Goal: Task Accomplishment & Management: Use online tool/utility

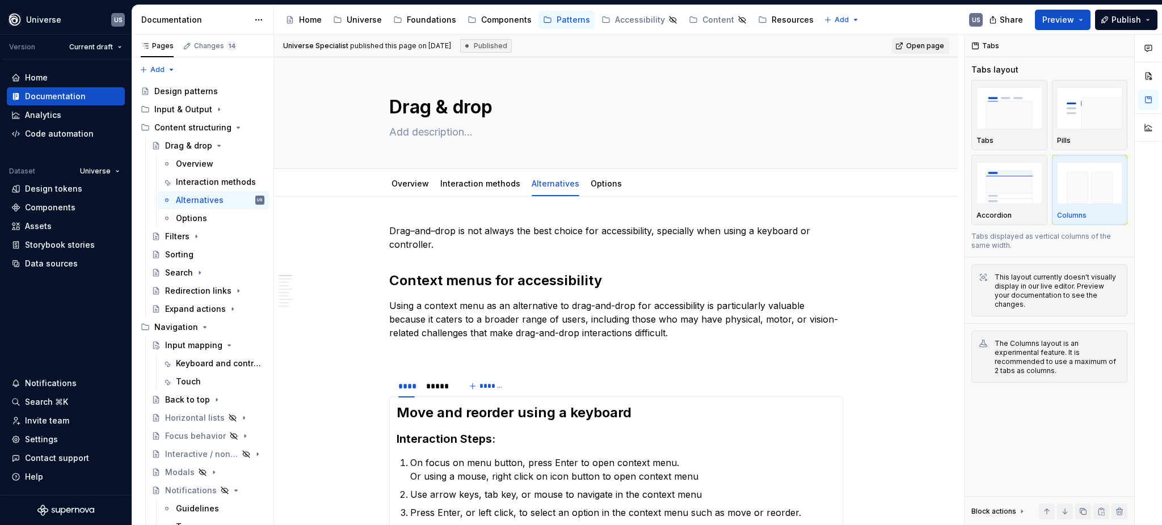
scroll to position [151, 0]
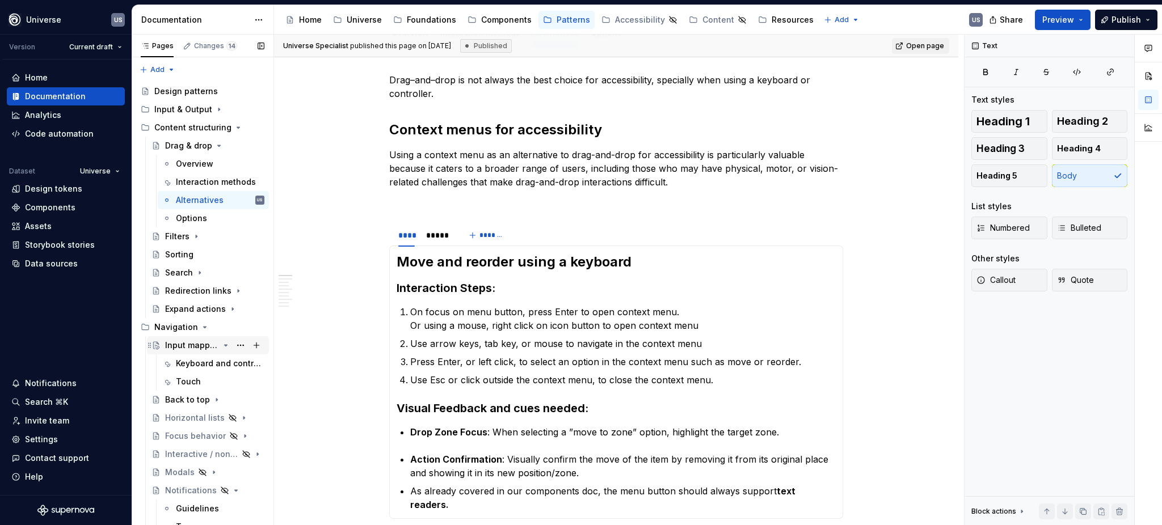
click at [186, 350] on div "Input mapping" at bounding box center [192, 345] width 54 height 11
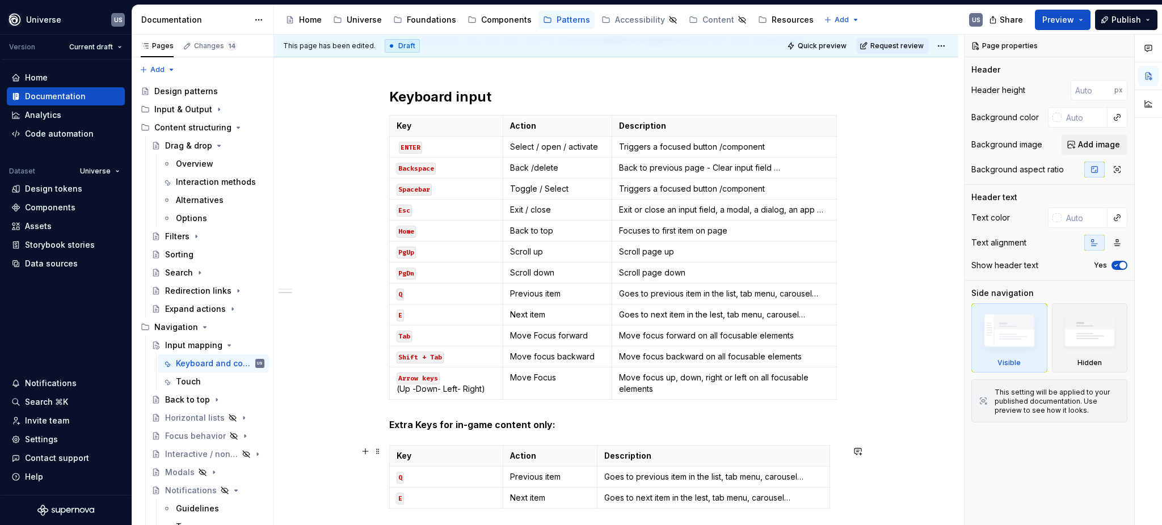
scroll to position [269, 0]
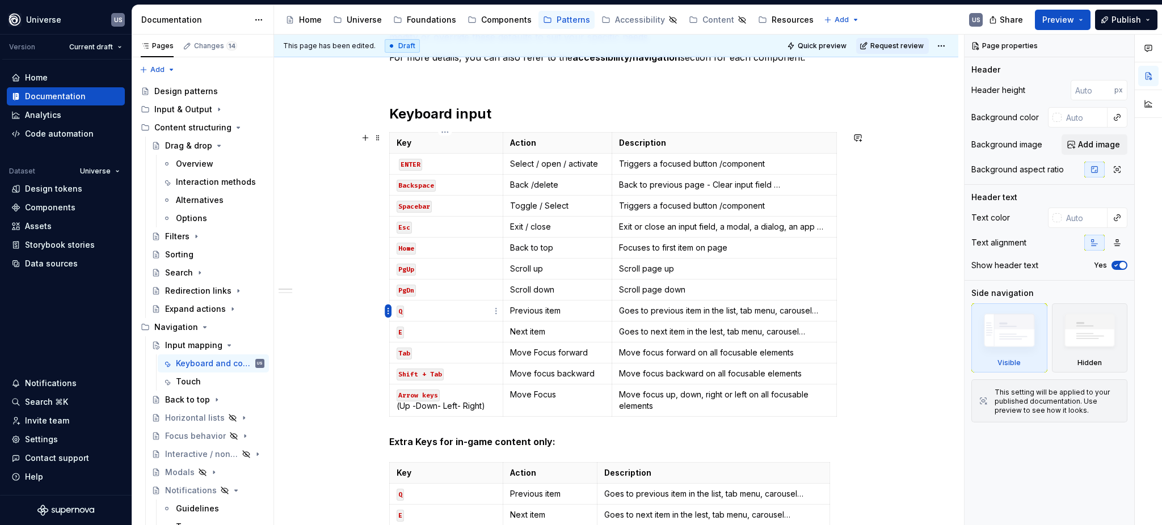
click at [385, 312] on html "Universe US Version Current draft Home Documentation Analytics Code automation …" at bounding box center [581, 262] width 1162 height 525
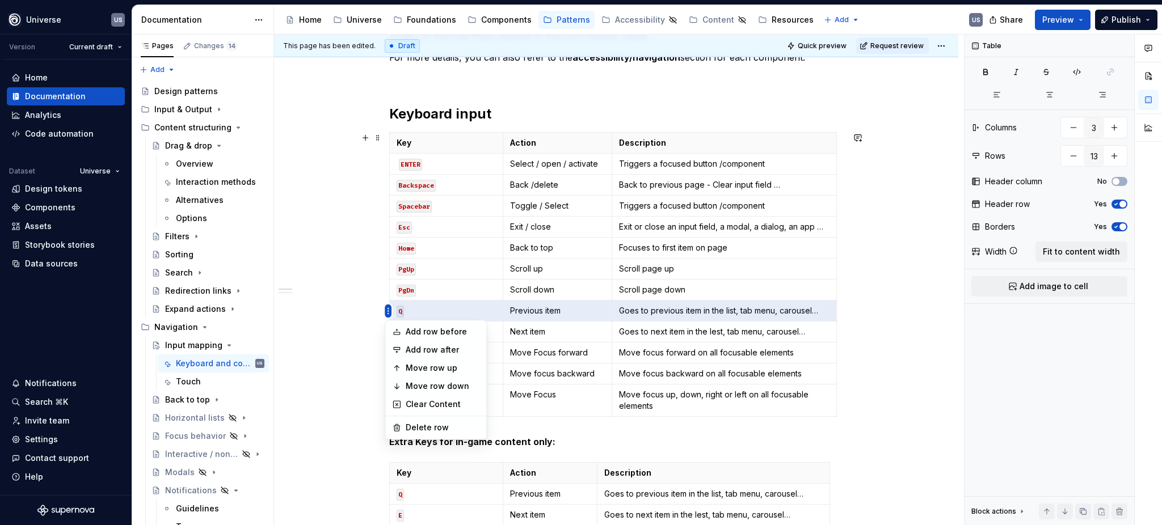
type textarea "*"
click at [415, 426] on div "Delete row" at bounding box center [443, 427] width 74 height 11
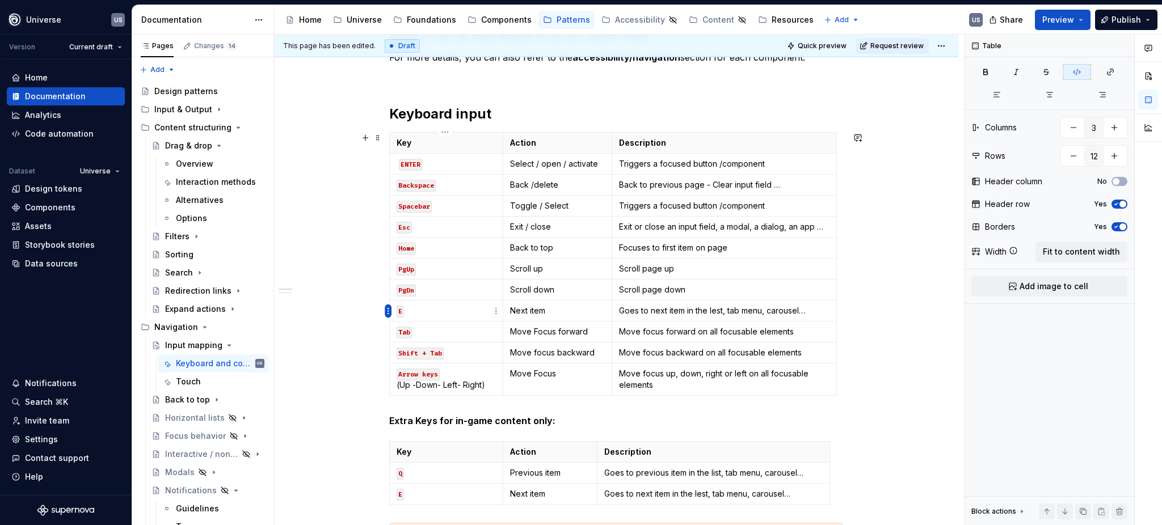
click at [386, 309] on html "Universe US Version Current draft Home Documentation Analytics Code automation …" at bounding box center [581, 262] width 1162 height 525
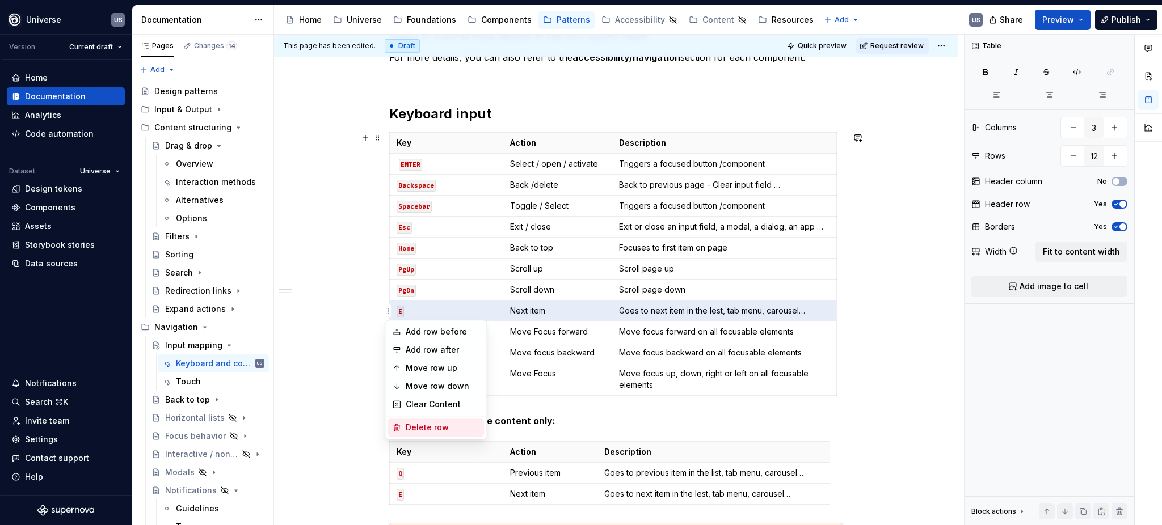
click at [410, 428] on div "Delete row" at bounding box center [443, 427] width 74 height 11
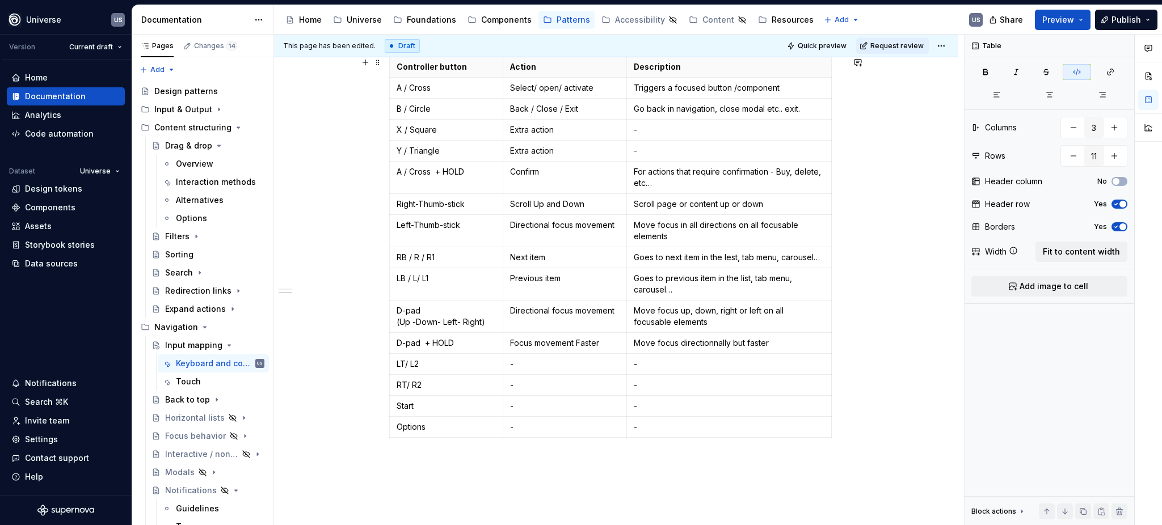
scroll to position [874, 0]
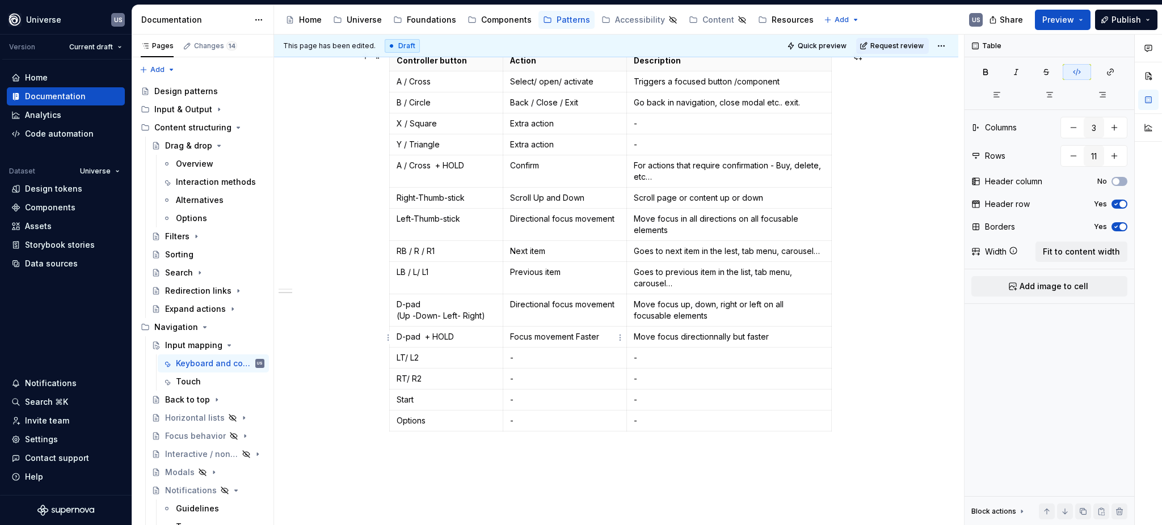
type input "16"
click at [534, 337] on p "Focus movement Faster" at bounding box center [565, 336] width 110 height 11
drag, startPoint x: 533, startPoint y: 348, endPoint x: 504, endPoint y: 347, distance: 29.0
click at [504, 347] on td "Focus faster movement Faster" at bounding box center [565, 343] width 124 height 32
drag, startPoint x: 633, startPoint y: 335, endPoint x: 774, endPoint y: 336, distance: 140.7
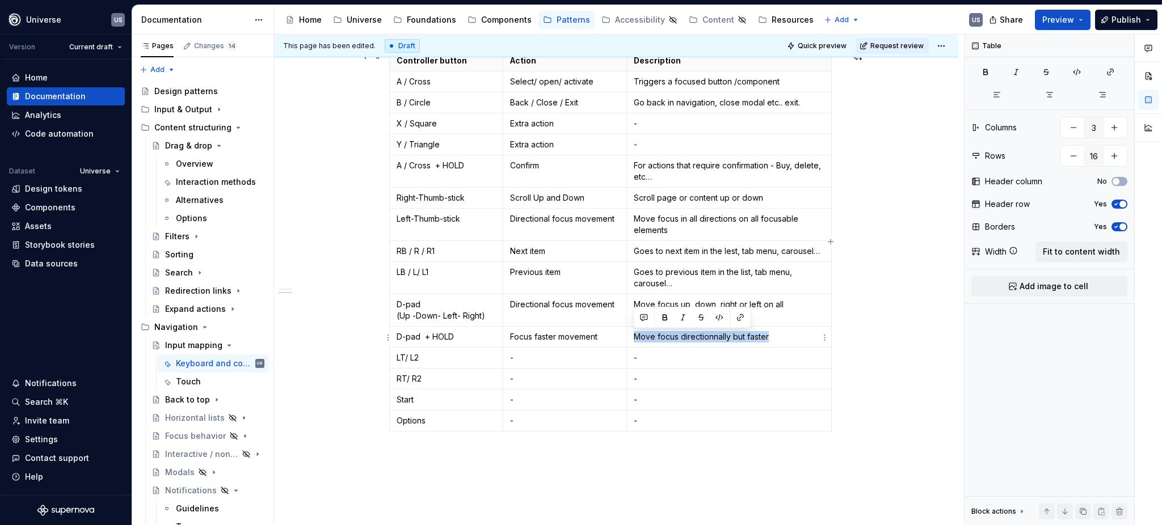
click at [774, 336] on p "Move focus directionnally but faster" at bounding box center [729, 336] width 191 height 11
click at [420, 340] on p "D-pad + HOLD" at bounding box center [446, 336] width 99 height 11
drag, startPoint x: 732, startPoint y: 339, endPoint x: 745, endPoint y: 335, distance: 13.6
click at [745, 335] on p "The focus moves faster in one direction" at bounding box center [729, 336] width 191 height 11
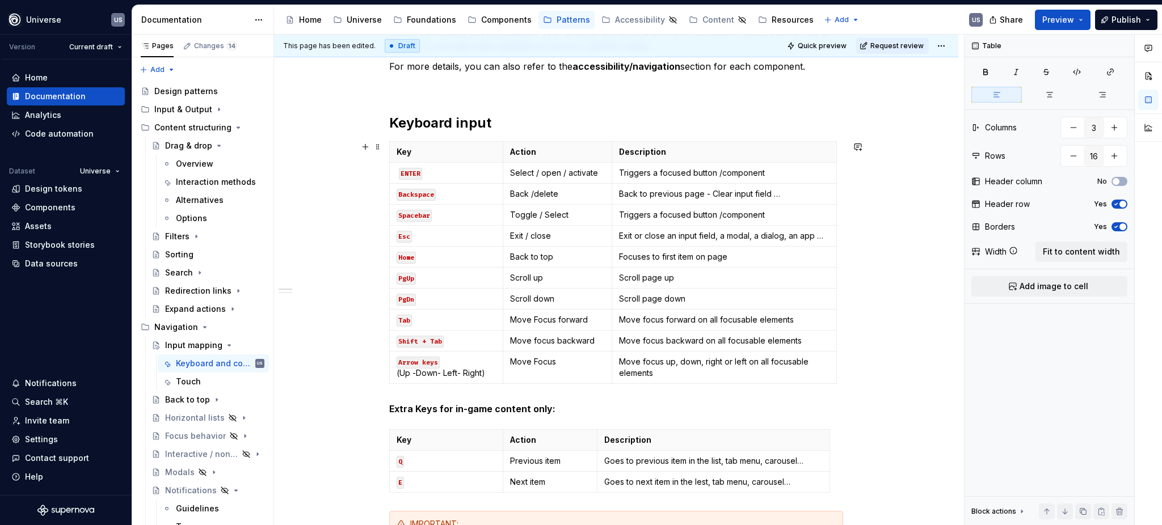
scroll to position [75, 0]
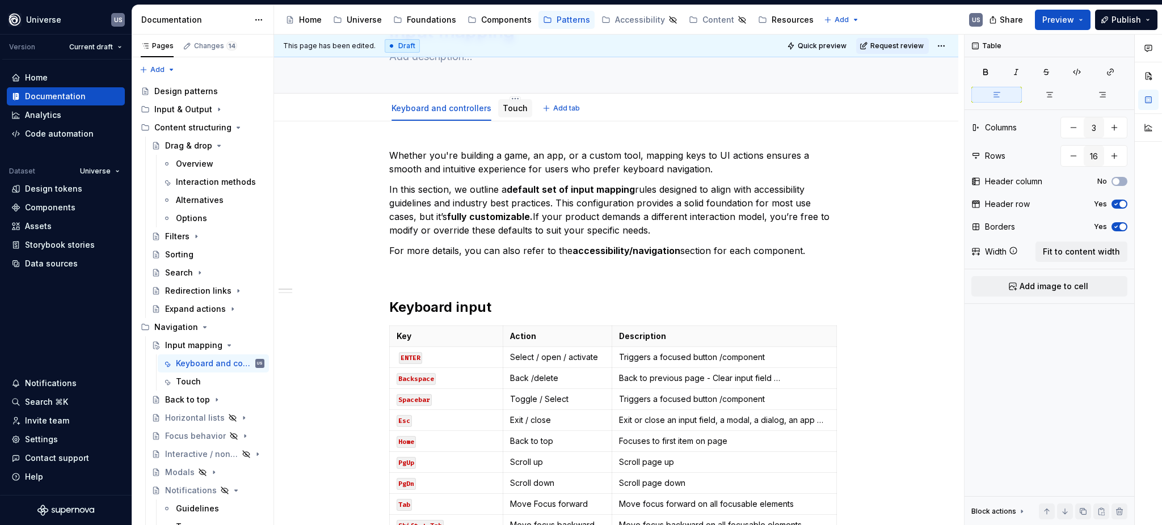
click at [513, 112] on link "Touch" at bounding box center [515, 108] width 25 height 10
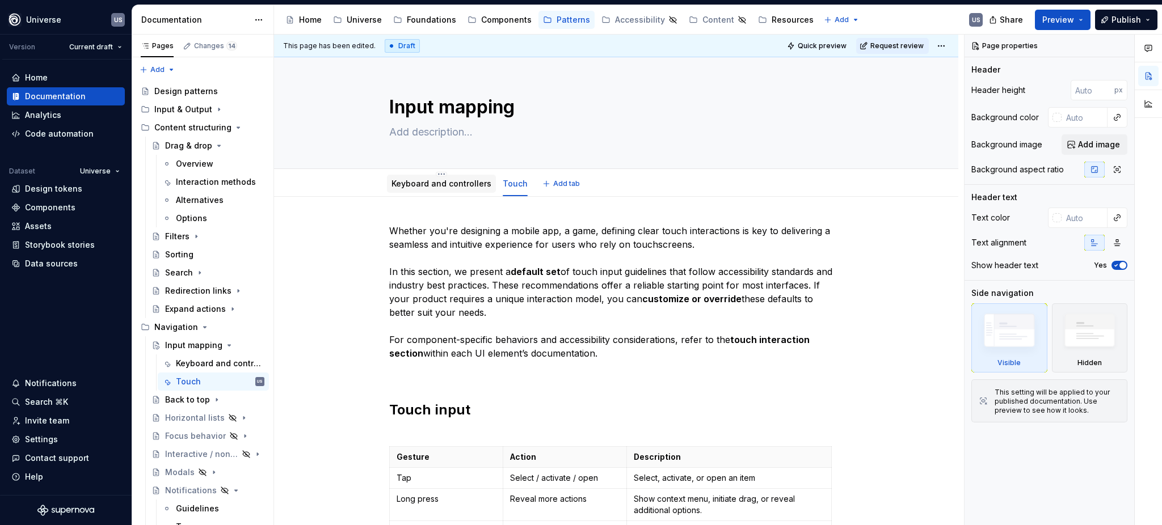
click at [429, 182] on link "Keyboard and controllers" at bounding box center [441, 184] width 100 height 10
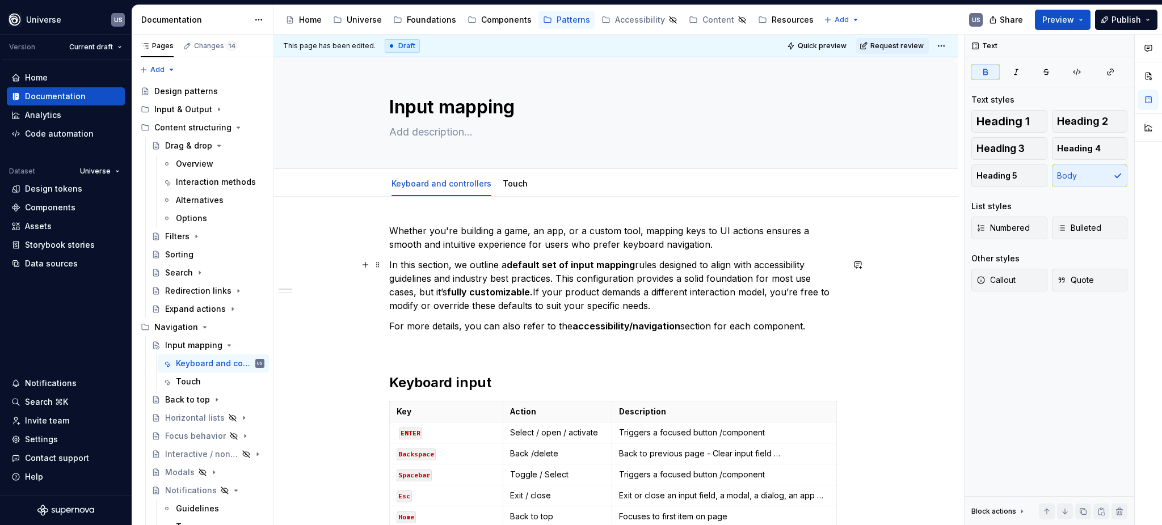
click at [472, 287] on strong "fully customizable." at bounding box center [490, 292] width 86 height 11
click at [558, 276] on p "In this section, we outline a default set of input mapping rules designed to al…" at bounding box center [616, 285] width 454 height 54
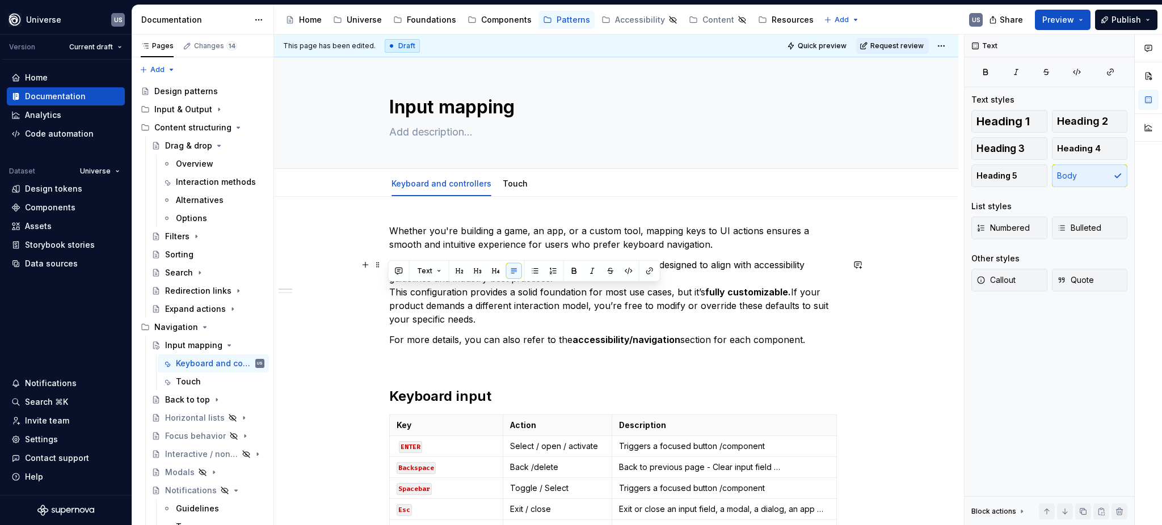
drag, startPoint x: 490, startPoint y: 317, endPoint x: 385, endPoint y: 286, distance: 109.5
click at [437, 272] on button "Text" at bounding box center [429, 271] width 35 height 16
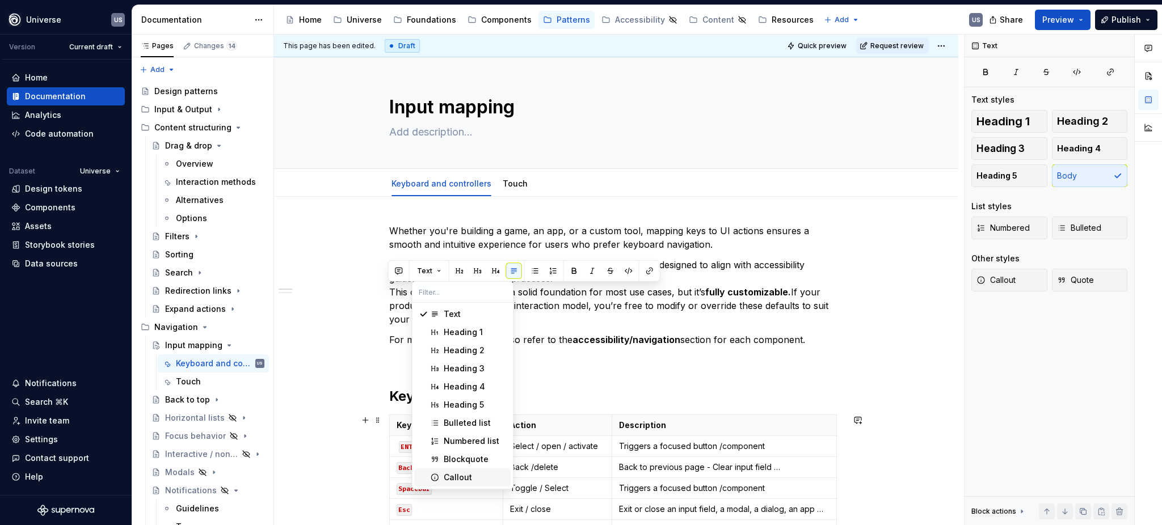
click at [458, 477] on div "Callout" at bounding box center [458, 477] width 28 height 11
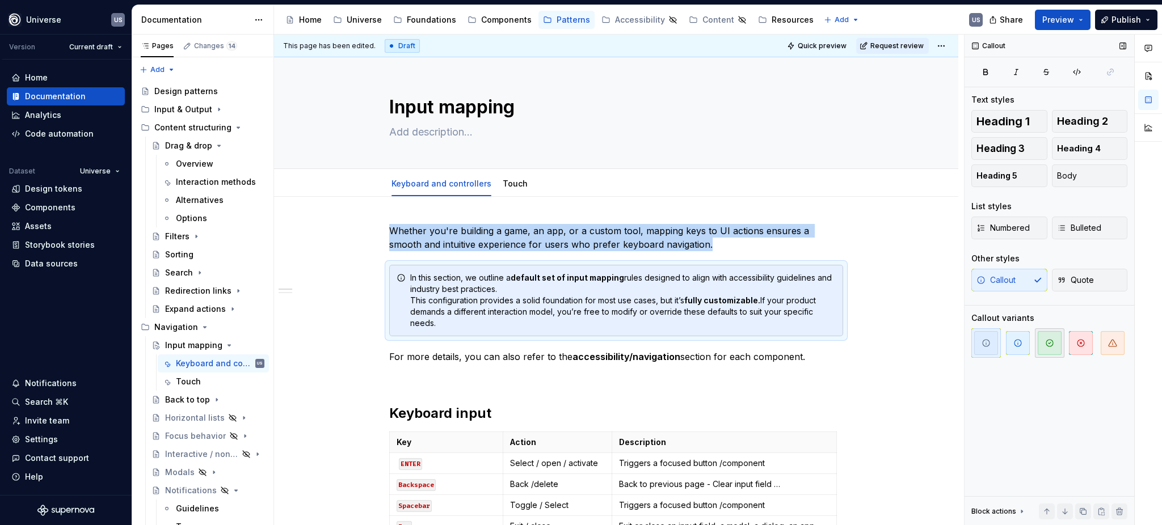
click at [1047, 348] on span "button" at bounding box center [1050, 343] width 24 height 24
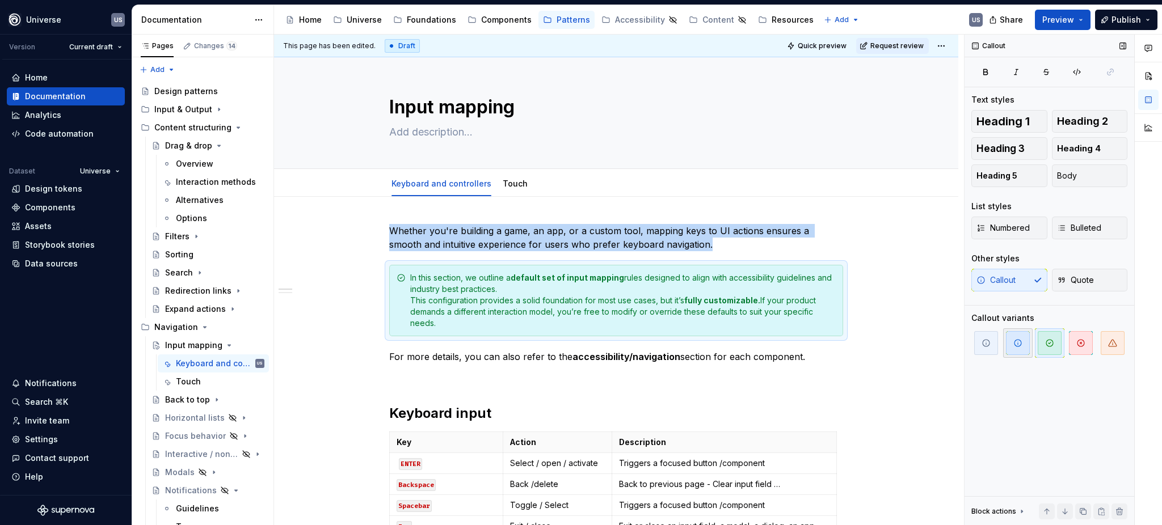
click at [1022, 344] on span "button" at bounding box center [1018, 343] width 24 height 24
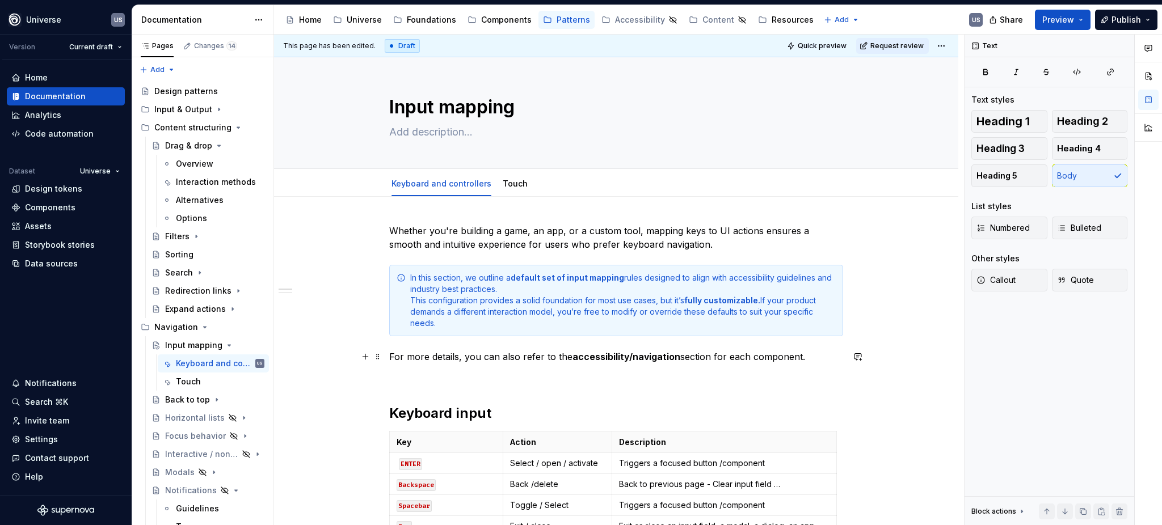
click at [467, 360] on p "For more details, you can also refer to the accessibility/navigation section fo…" at bounding box center [616, 357] width 454 height 14
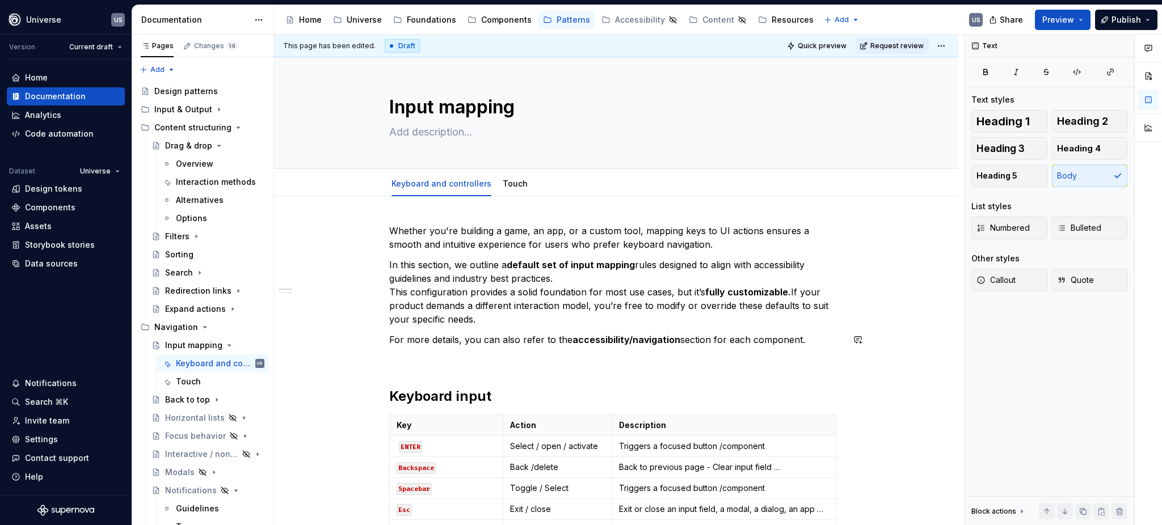
click at [454, 315] on p "In this section, we outline a default set of input mapping rules designed to al…" at bounding box center [616, 292] width 454 height 68
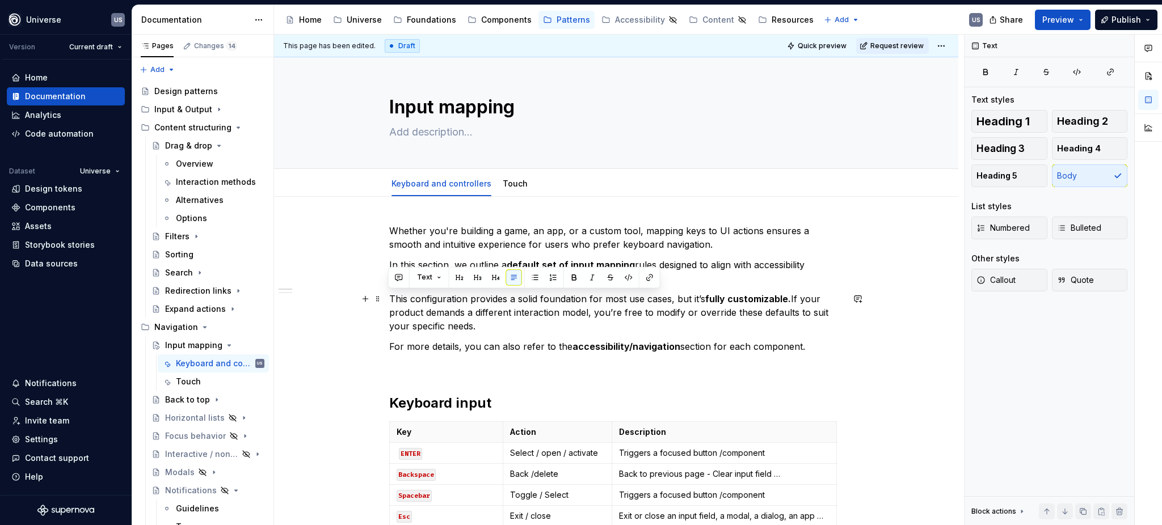
drag, startPoint x: 389, startPoint y: 298, endPoint x: 498, endPoint y: 325, distance: 112.8
click at [488, 326] on p "This configuration provides a solid foundation for most use cases, but it’s ful…" at bounding box center [616, 312] width 454 height 41
click at [442, 277] on button "Text" at bounding box center [429, 277] width 35 height 16
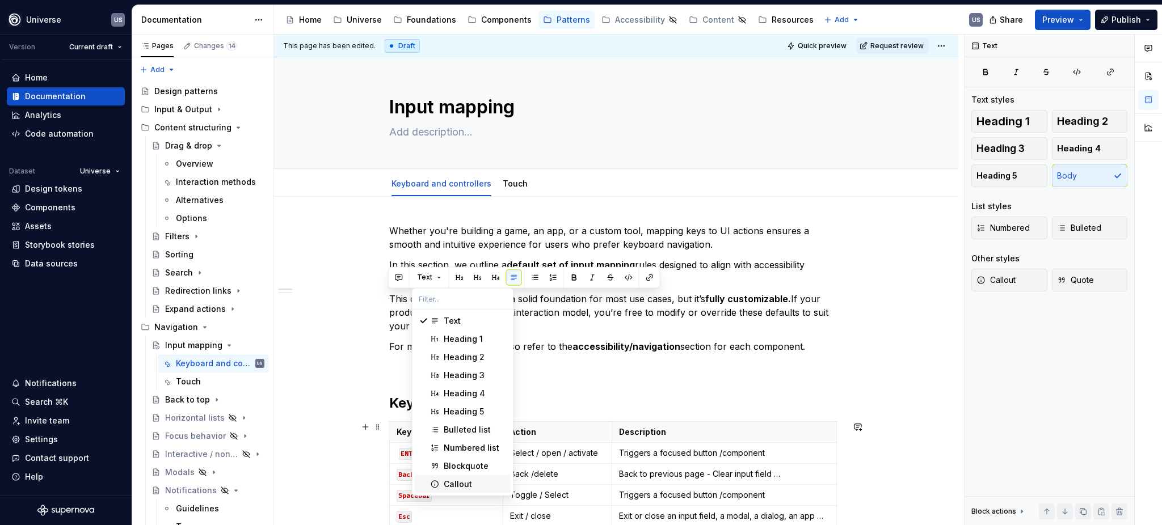
click at [447, 482] on div "Callout" at bounding box center [458, 484] width 28 height 11
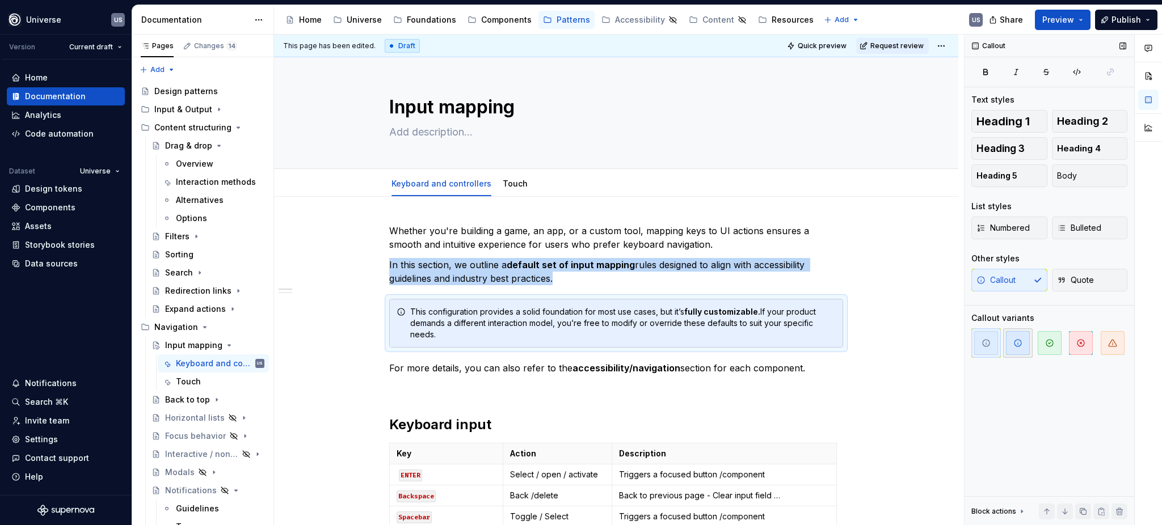
click at [1019, 347] on icon "button" at bounding box center [1017, 343] width 9 height 9
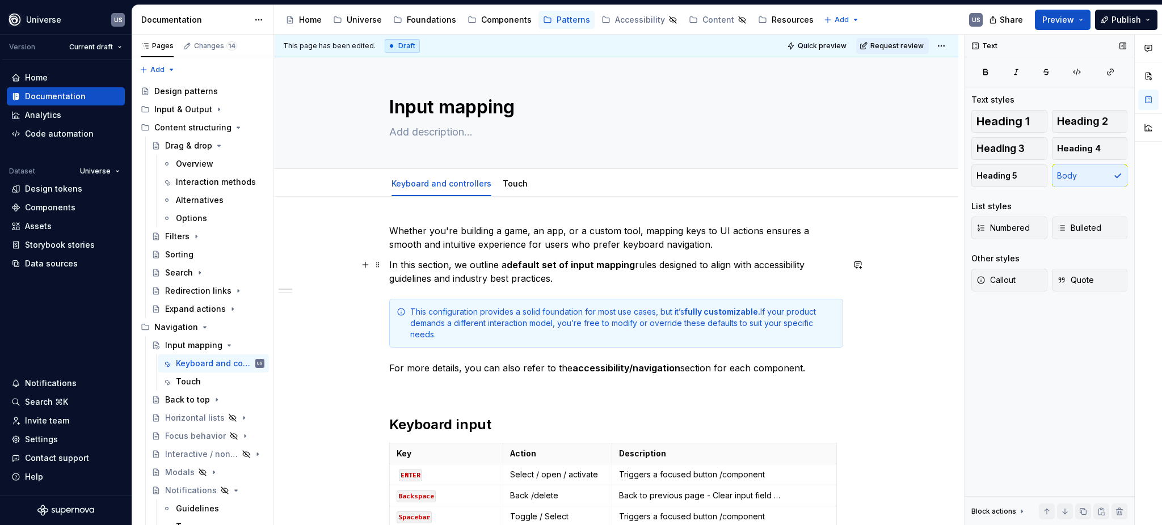
click at [684, 280] on p "In this section, we outline a default set of input mapping rules designed to al…" at bounding box center [616, 271] width 454 height 27
click at [1117, 24] on span "Publish" at bounding box center [1126, 19] width 30 height 11
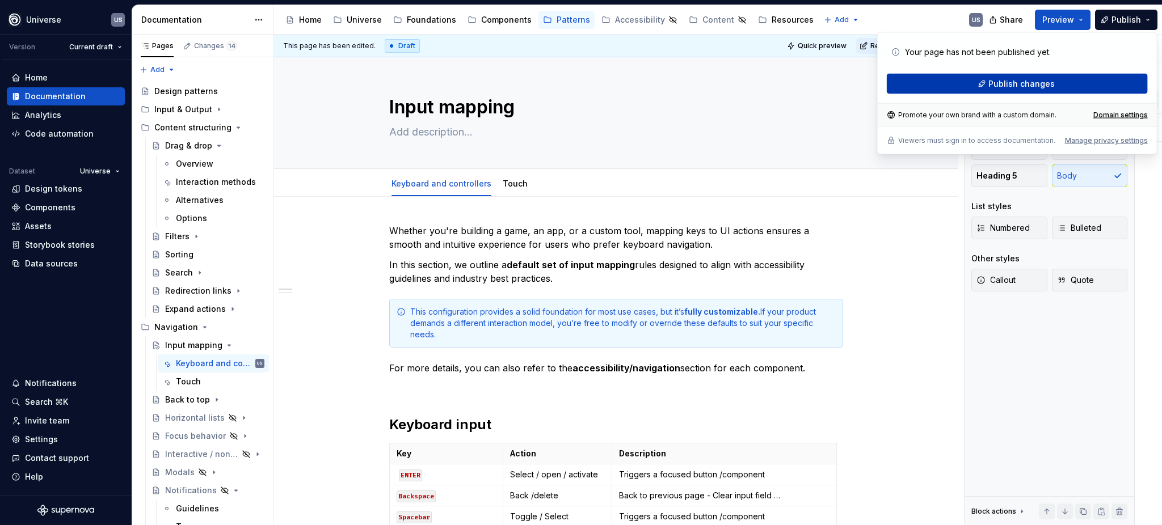
click at [1013, 80] on span "Publish changes" at bounding box center [1021, 83] width 66 height 11
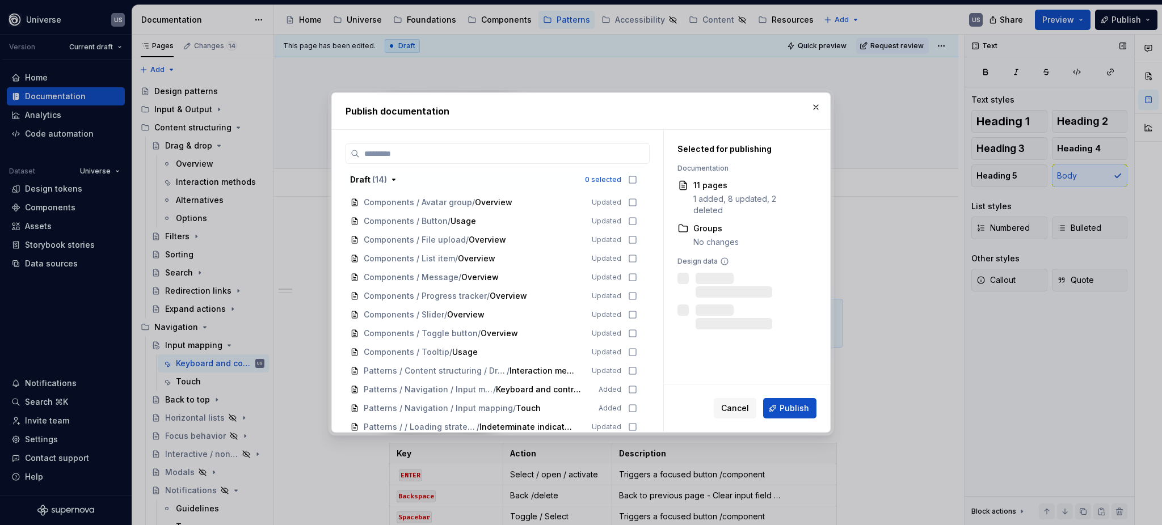
scroll to position [254, 0]
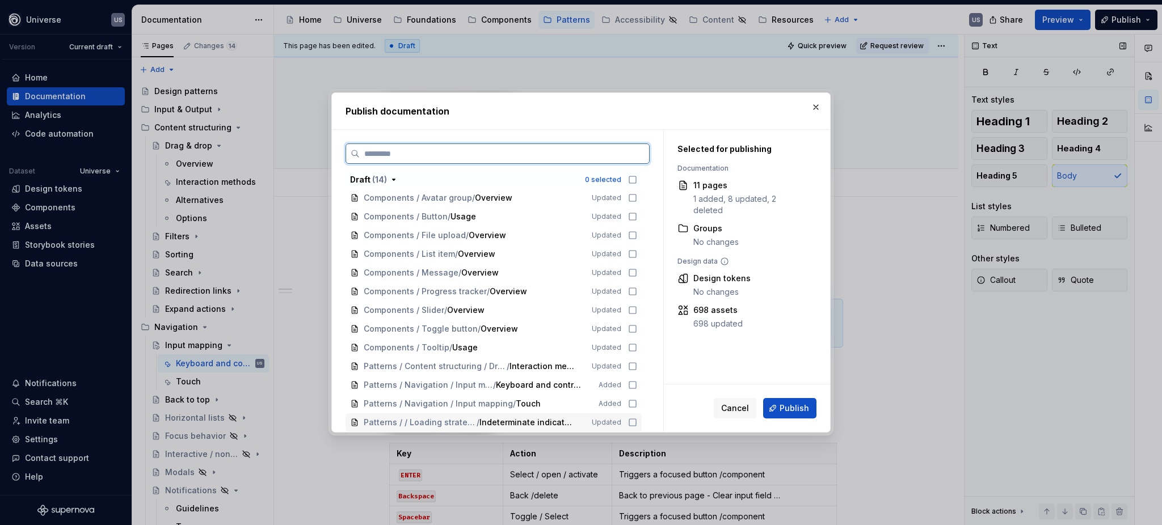
click at [629, 424] on icon at bounding box center [632, 422] width 9 height 9
click at [629, 402] on icon at bounding box center [632, 403] width 9 height 9
click at [630, 384] on icon at bounding box center [632, 385] width 9 height 9
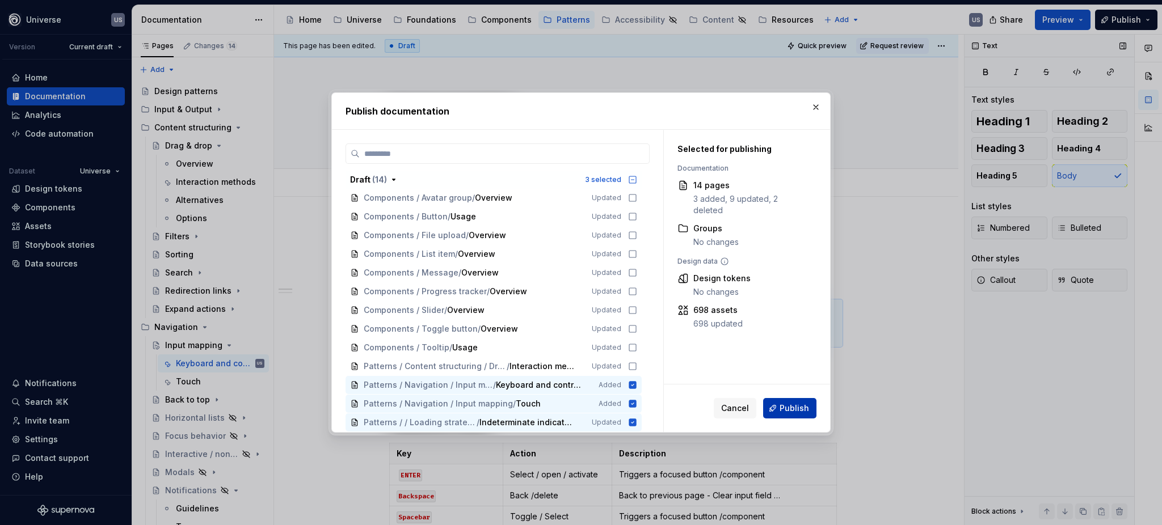
click at [785, 412] on span "Publish" at bounding box center [795, 408] width 30 height 11
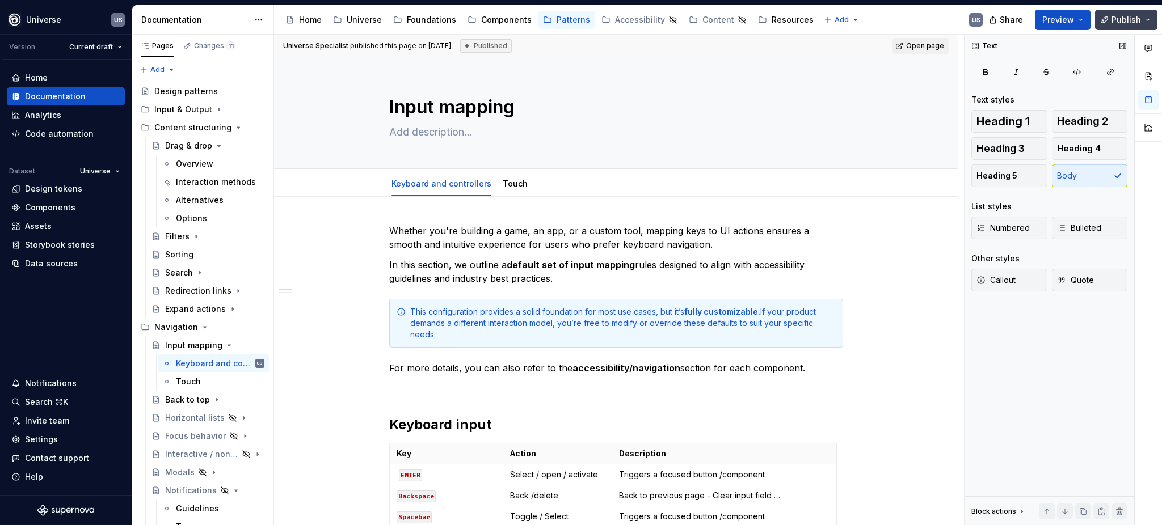
click at [1113, 10] on button "Publish" at bounding box center [1126, 20] width 62 height 20
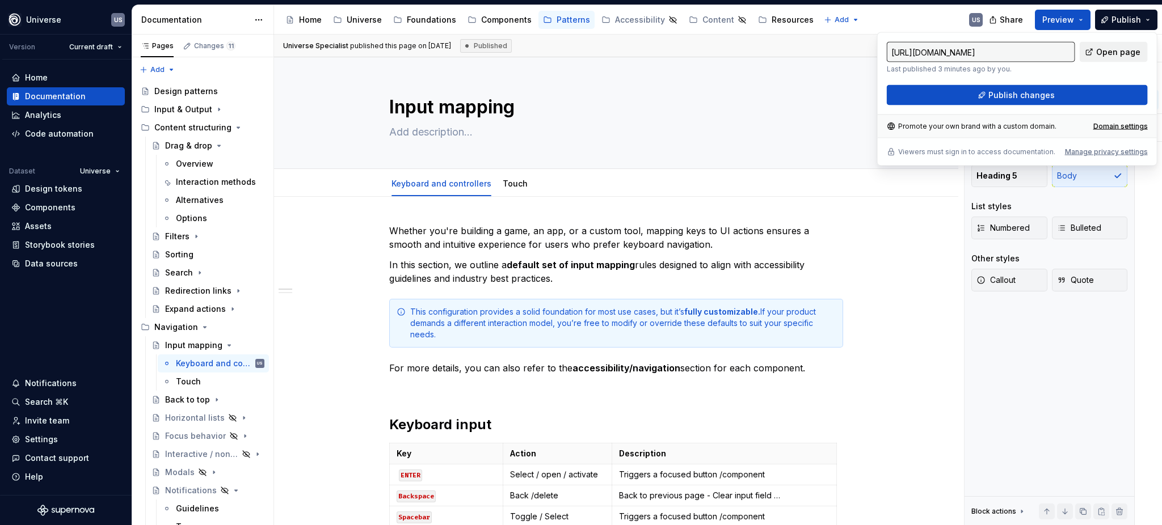
click at [1109, 49] on span "Open page" at bounding box center [1118, 52] width 44 height 11
type textarea "*"
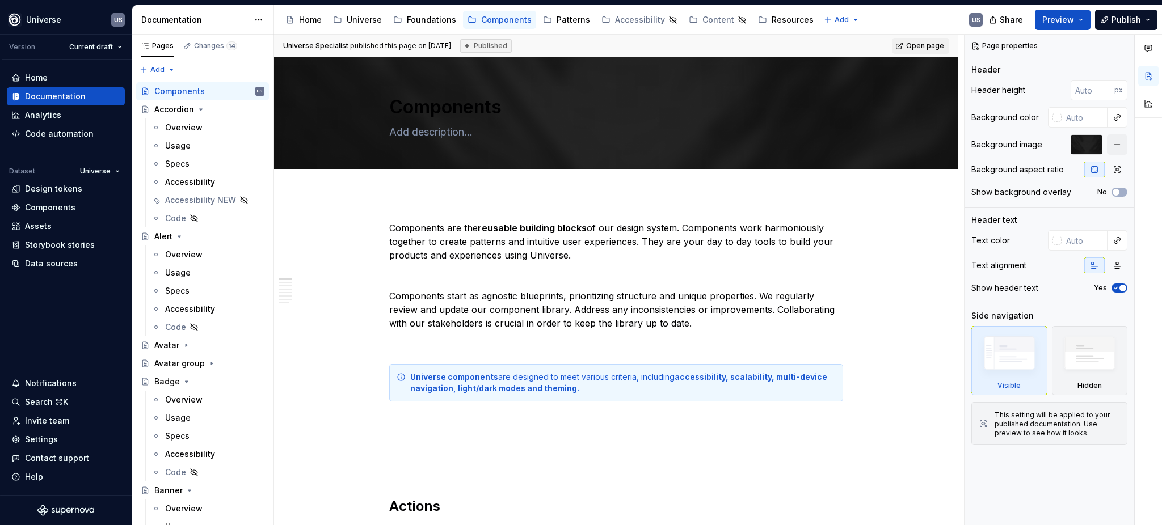
click at [183, 200] on div "Accessibility NEW" at bounding box center [200, 200] width 71 height 11
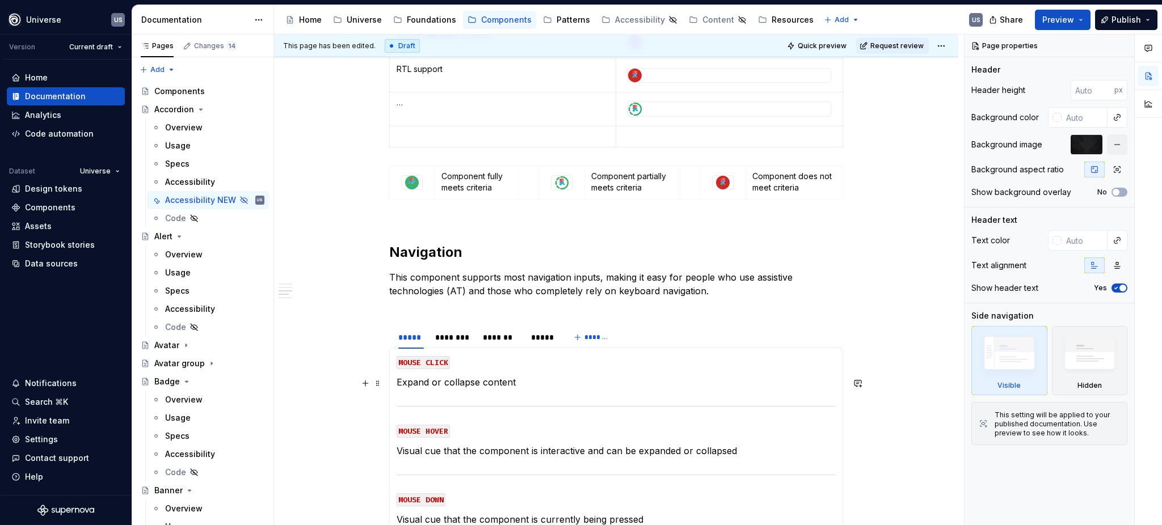
scroll to position [605, 0]
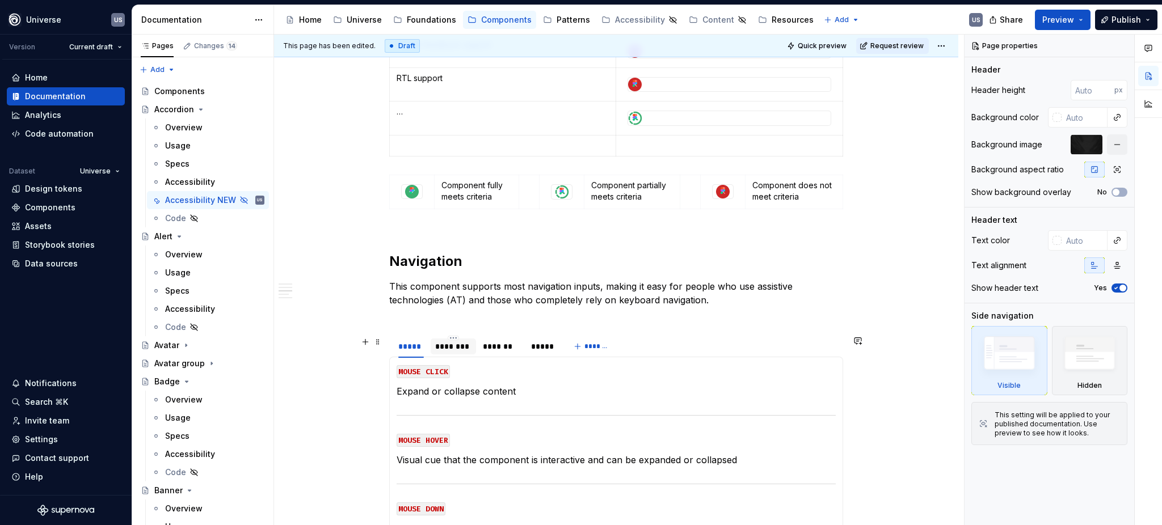
click at [438, 351] on div "********" at bounding box center [453, 346] width 36 height 11
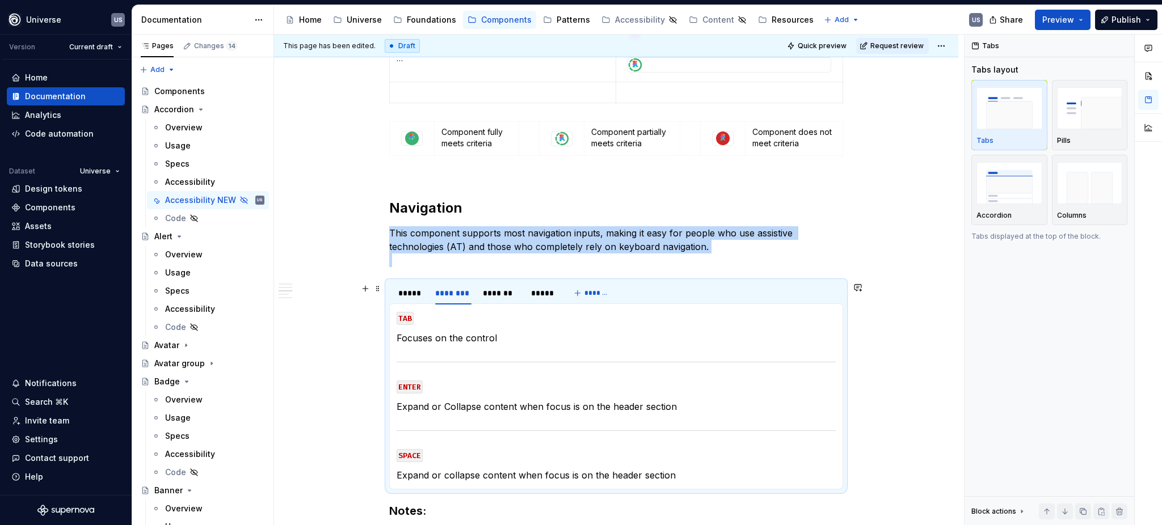
scroll to position [681, 0]
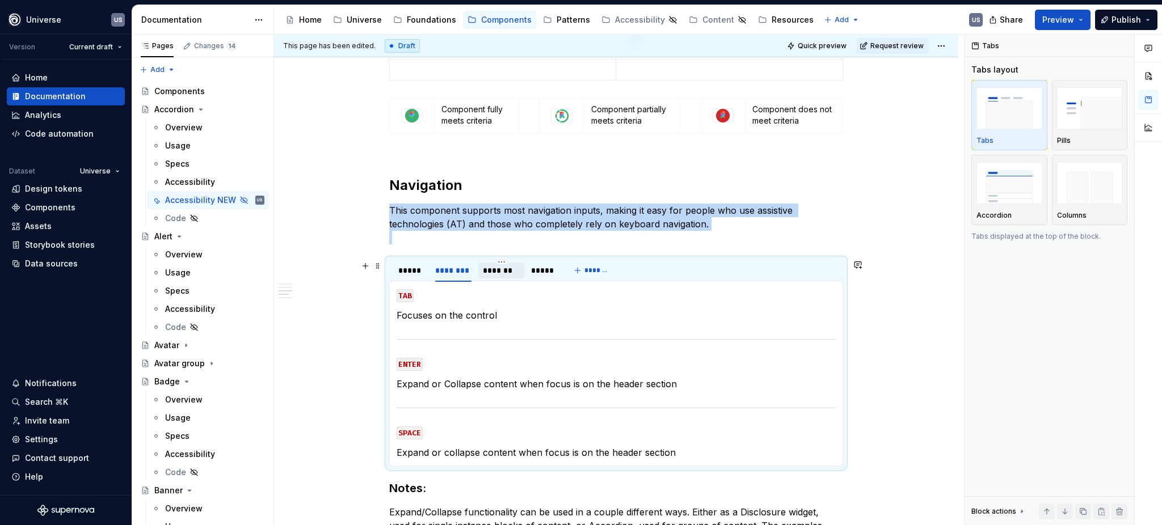
click at [511, 279] on div "*******" at bounding box center [500, 271] width 45 height 16
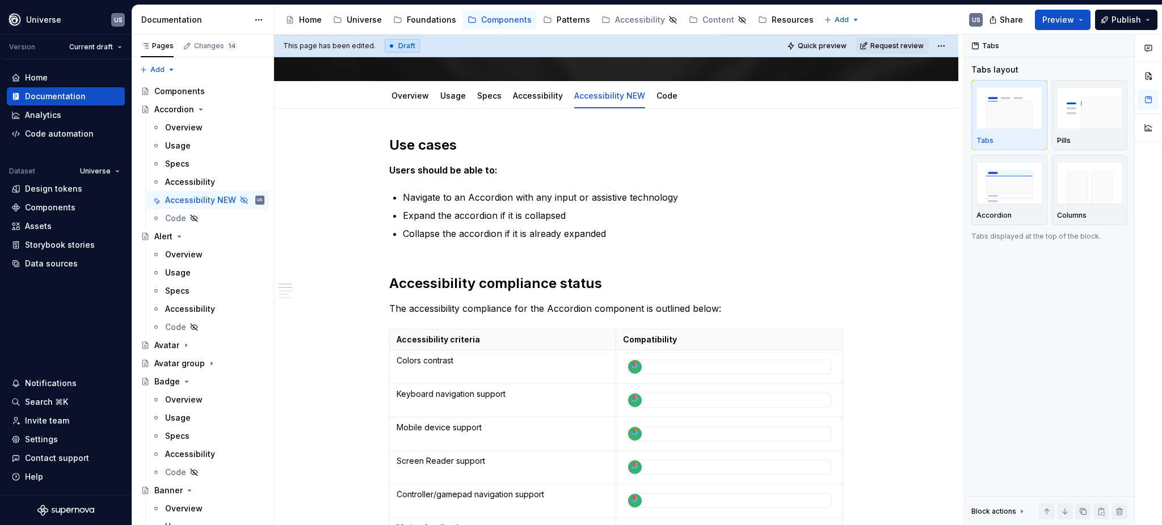
scroll to position [75, 0]
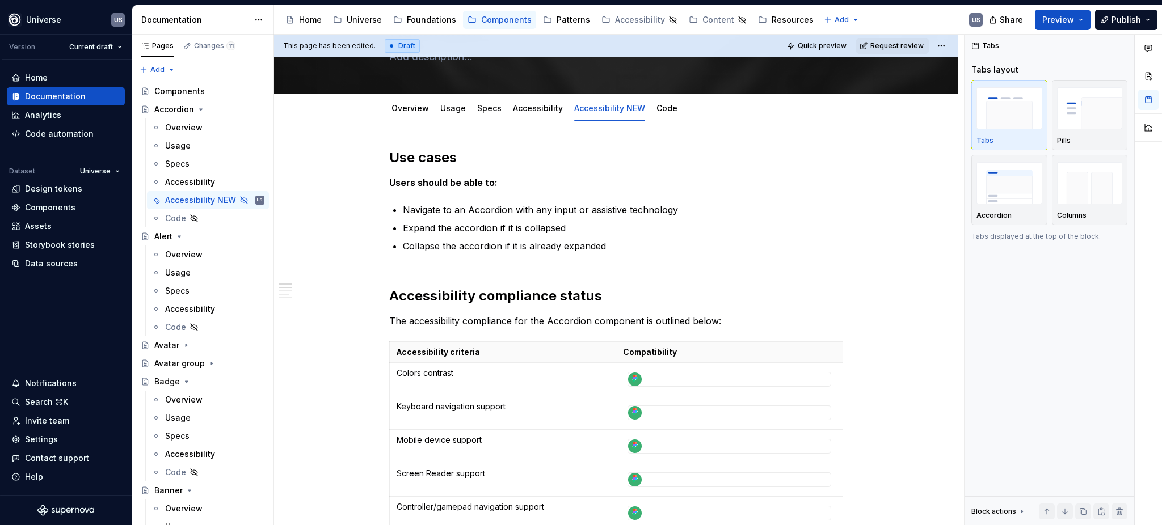
type textarea "*"
